Goal: Check status: Check status

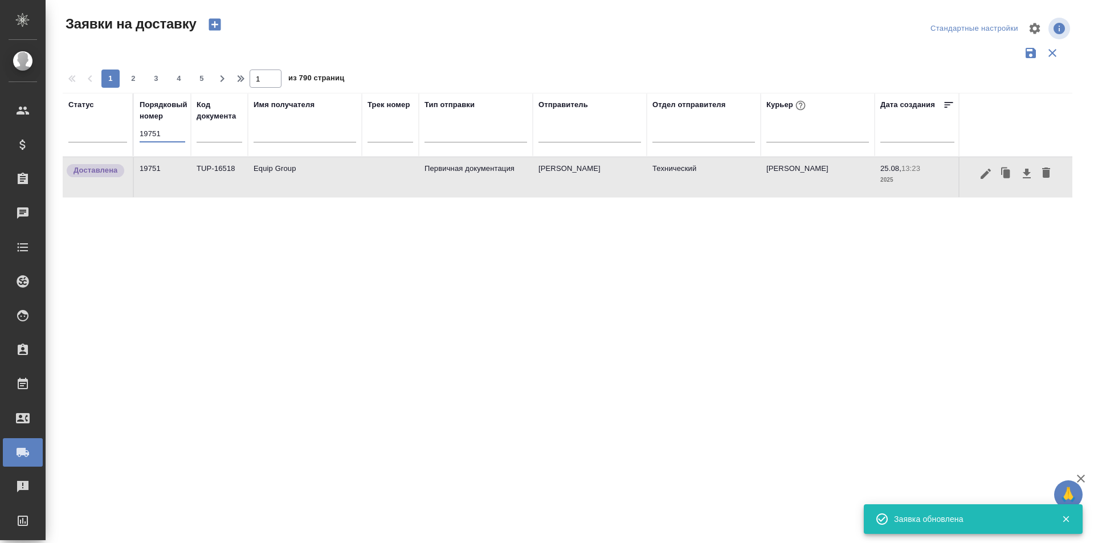
click at [173, 133] on input "19751" at bounding box center [163, 134] width 46 height 16
drag, startPoint x: 0, startPoint y: 0, endPoint x: 174, endPoint y: 133, distance: 218.7
click at [174, 133] on input "19751" at bounding box center [163, 134] width 46 height 16
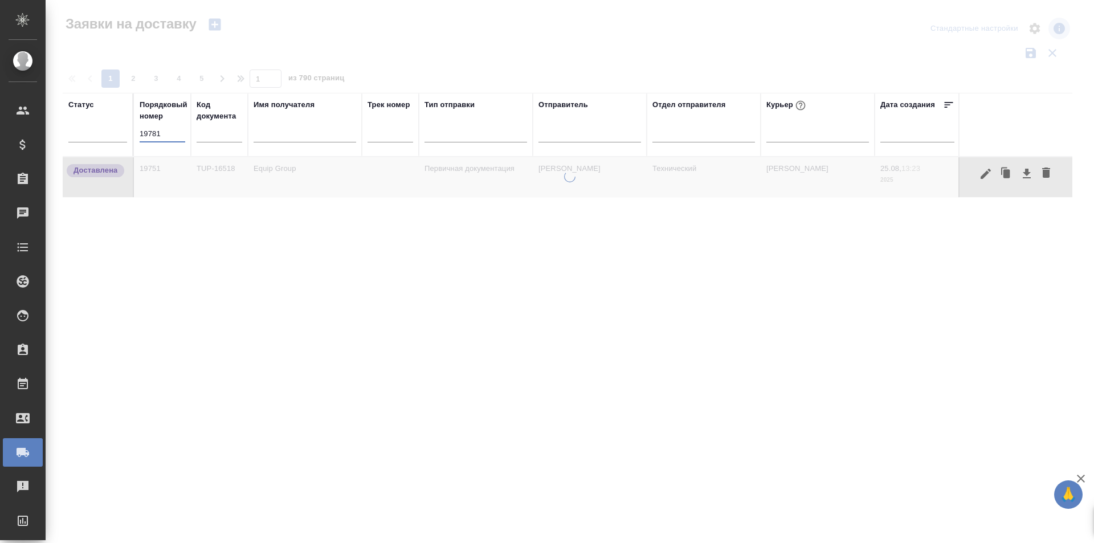
type input "19781"
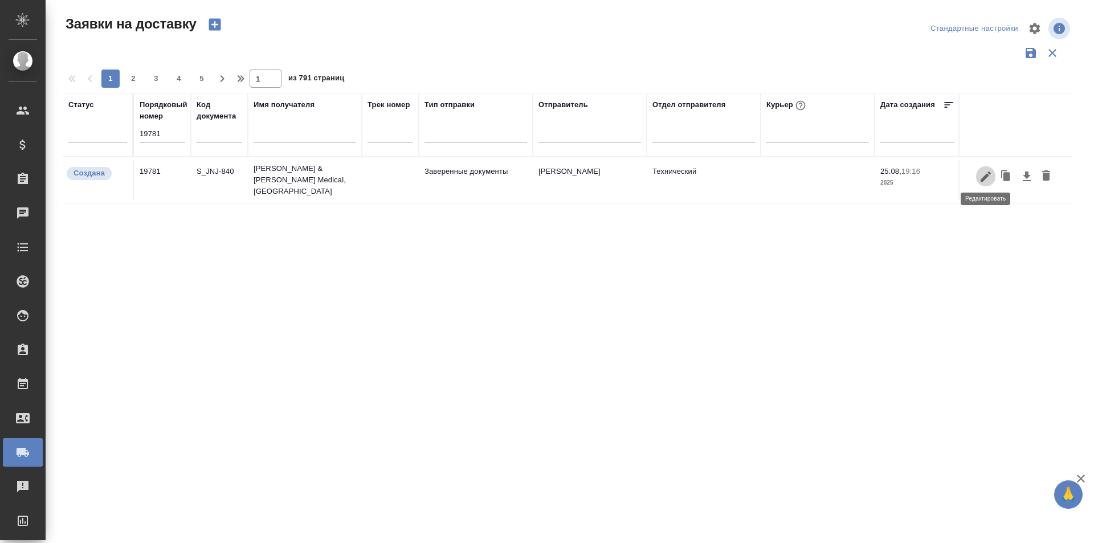
click at [986, 174] on icon "button" at bounding box center [985, 176] width 10 height 10
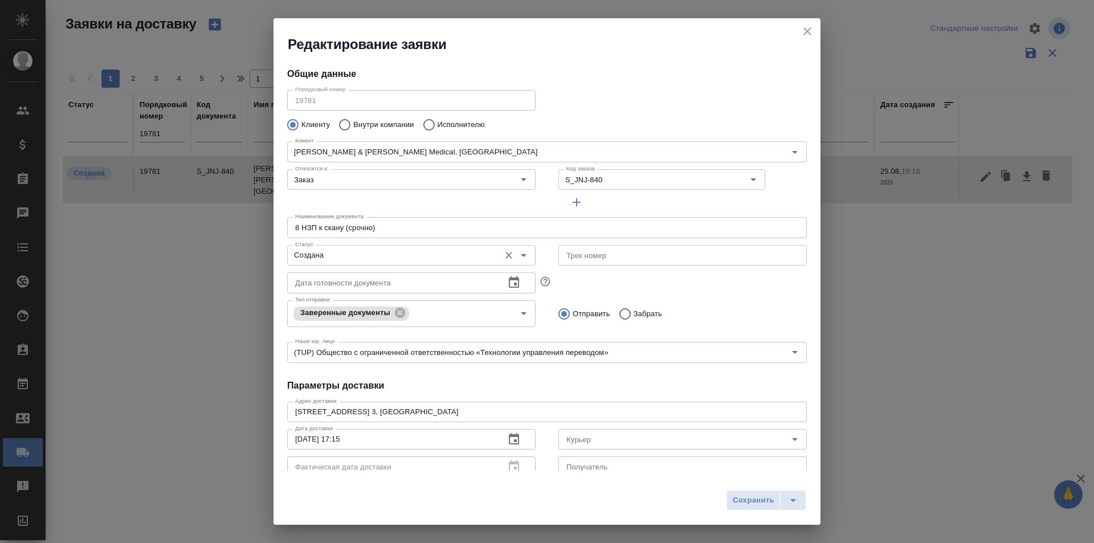
type input "[PERSON_NAME]"
type input "[PHONE_NUMBER]"
type input "[PERSON_NAME]"
click at [381, 250] on input "Создана" at bounding box center [392, 255] width 203 height 14
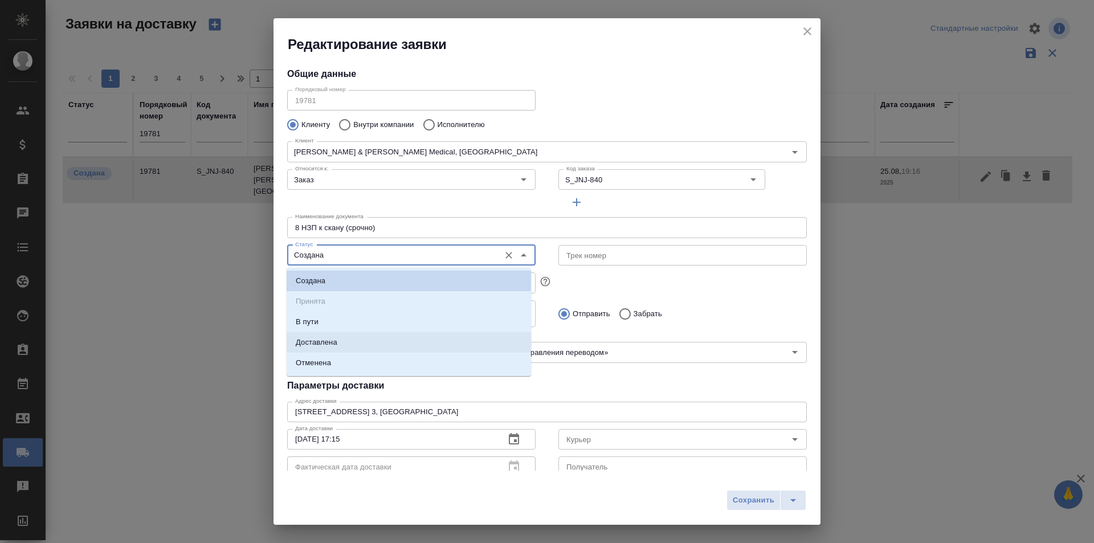
click at [361, 335] on li "Доставлена" at bounding box center [409, 342] width 244 height 21
type input "Доставлена"
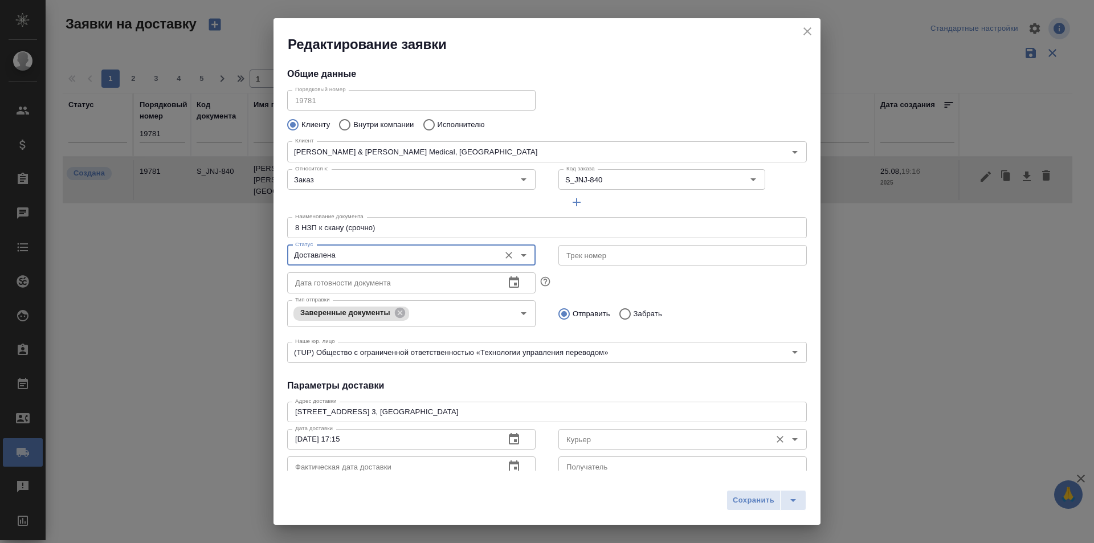
click at [582, 442] on input "Курьер" at bounding box center [663, 439] width 203 height 14
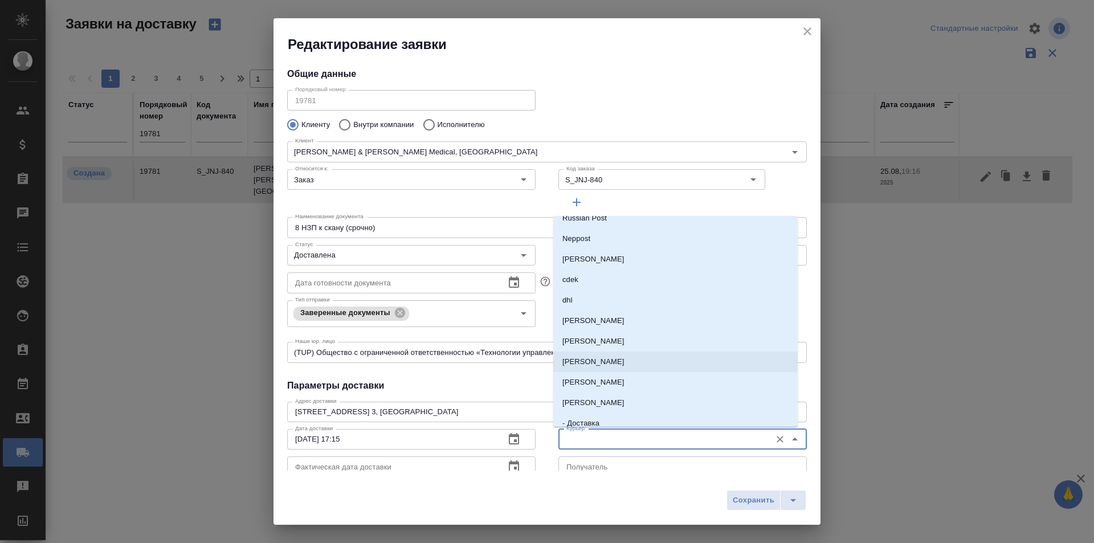
scroll to position [57, 0]
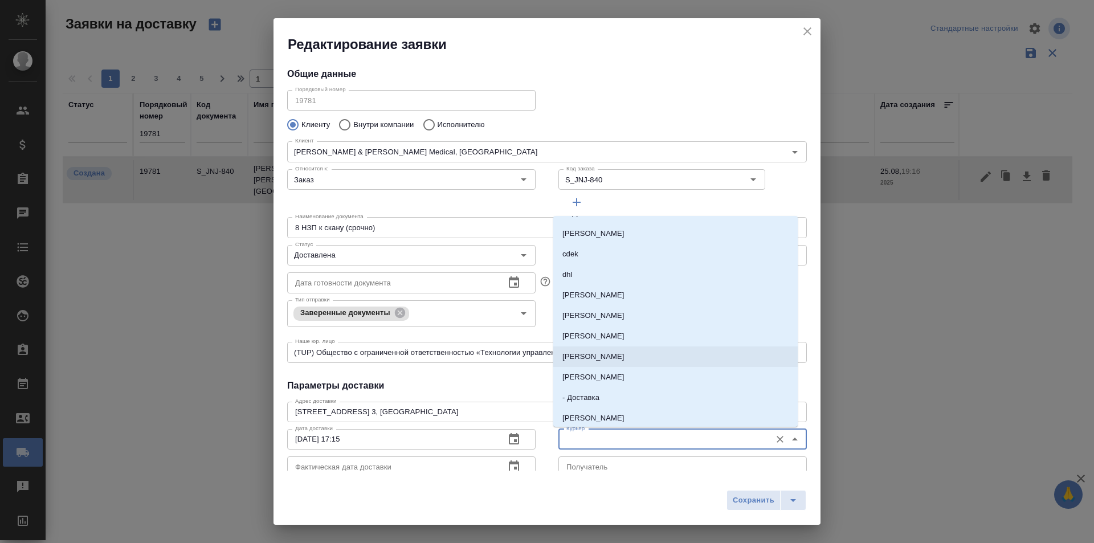
click at [619, 337] on p "[PERSON_NAME]" at bounding box center [593, 335] width 62 height 11
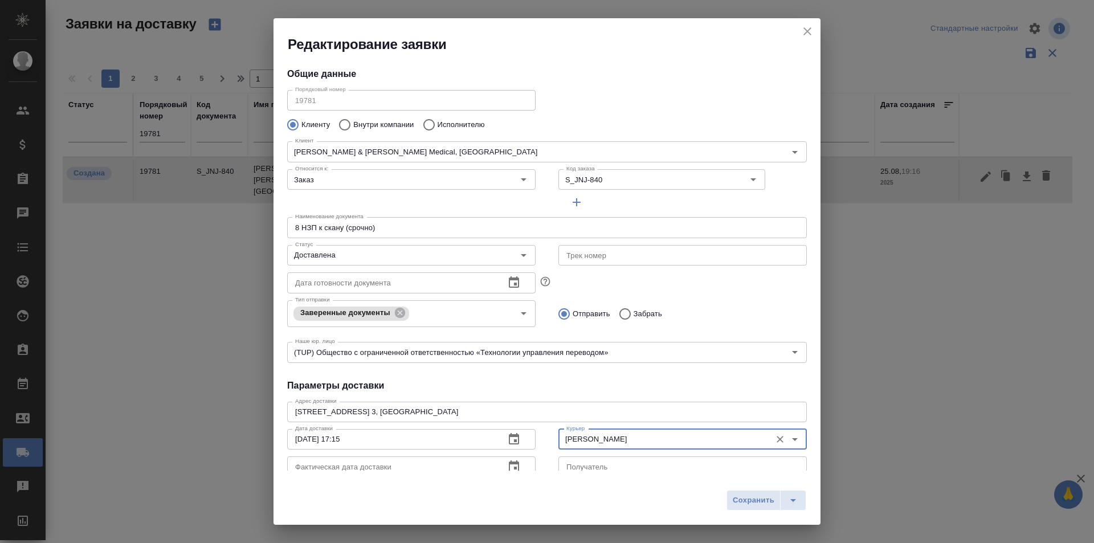
type input "[PERSON_NAME]"
click at [732, 495] on button "Сохранить" at bounding box center [753, 500] width 54 height 21
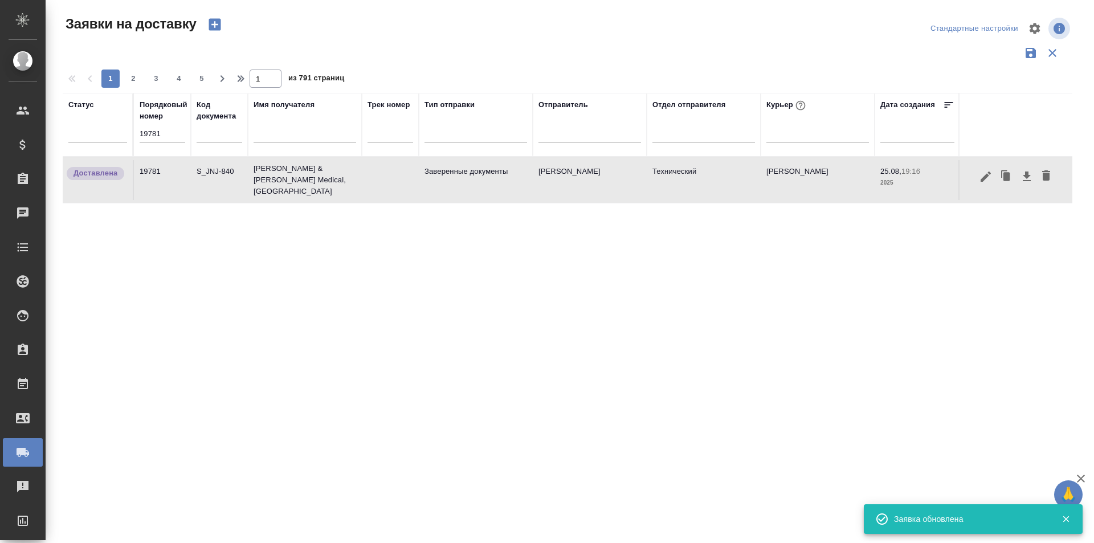
click at [183, 129] on input "19781" at bounding box center [163, 134] width 46 height 16
paste input "49"
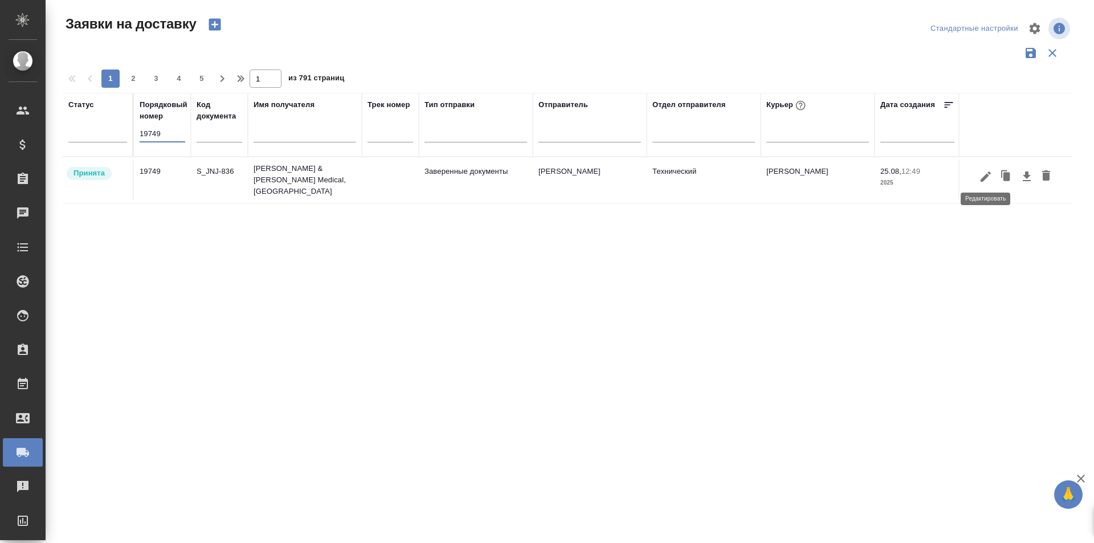
type input "19749"
click at [986, 170] on icon "button" at bounding box center [986, 177] width 14 height 14
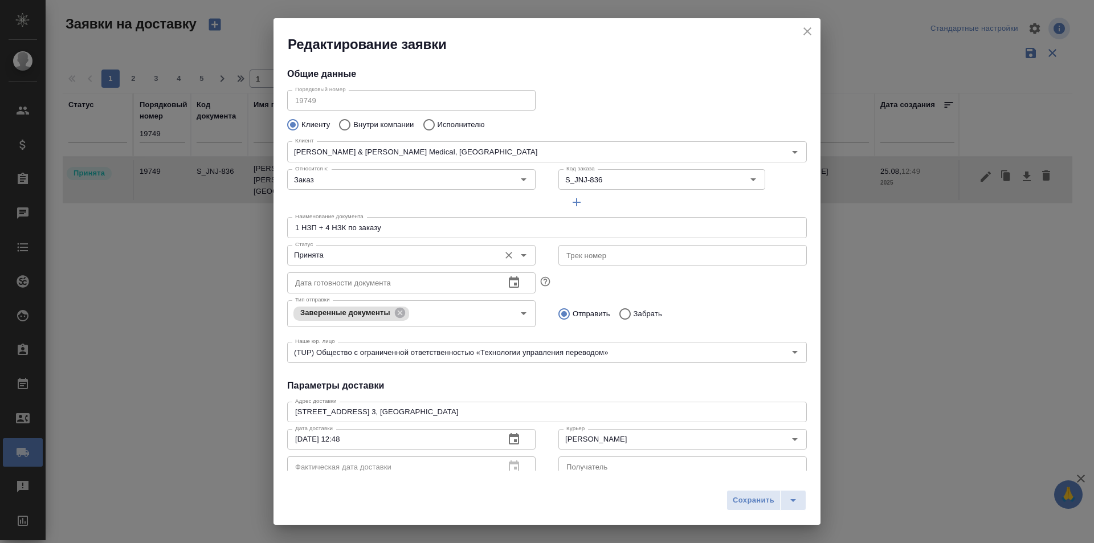
click at [419, 263] on div "Принята Статус" at bounding box center [411, 255] width 248 height 21
click at [399, 261] on input "Принята" at bounding box center [392, 255] width 203 height 14
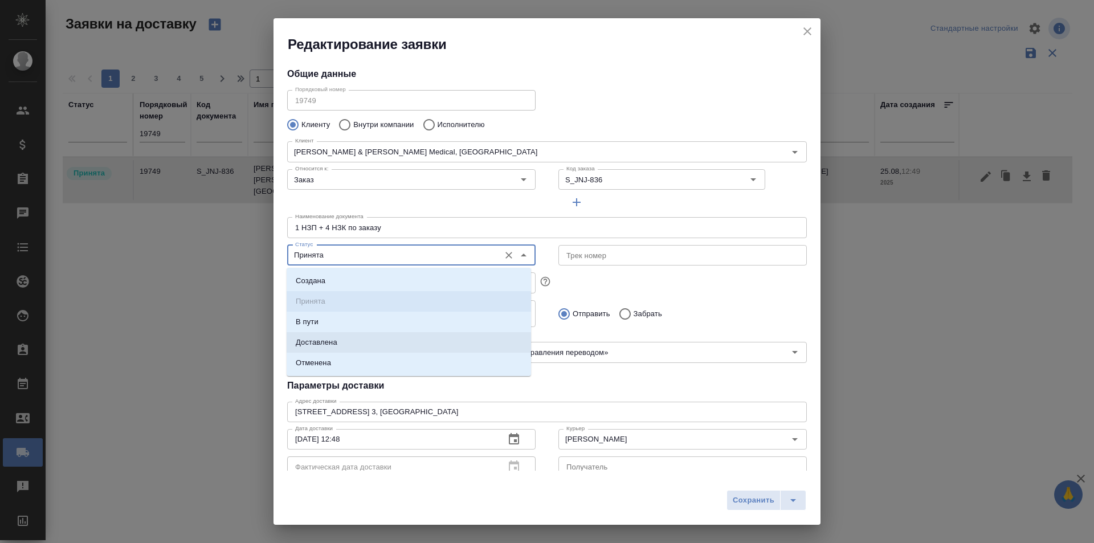
click at [369, 348] on li "Доставлена" at bounding box center [409, 342] width 244 height 21
type input "Доставлена"
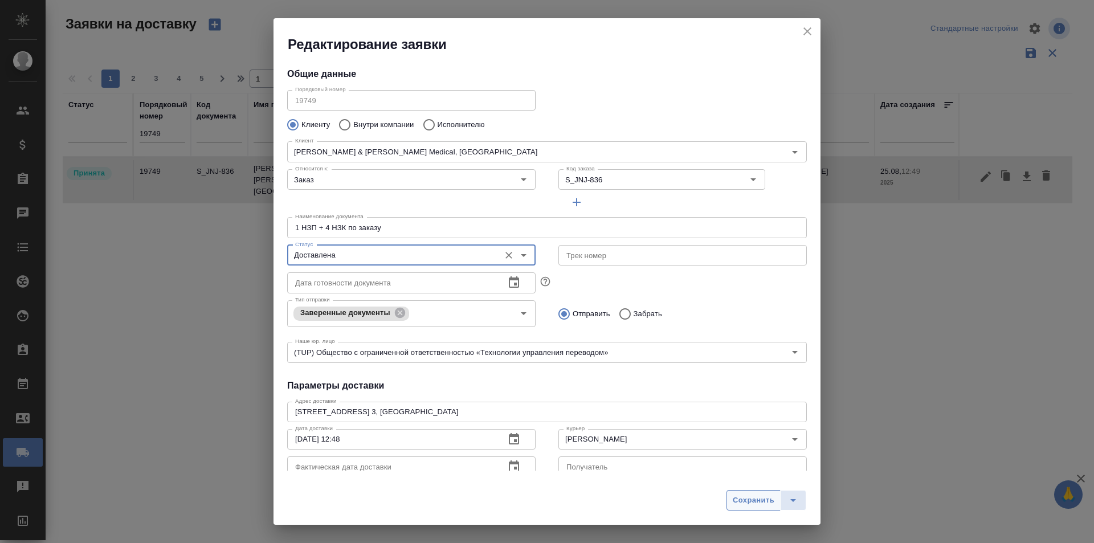
click at [750, 491] on button "Сохранить" at bounding box center [753, 500] width 54 height 21
